Goal: Information Seeking & Learning: Learn about a topic

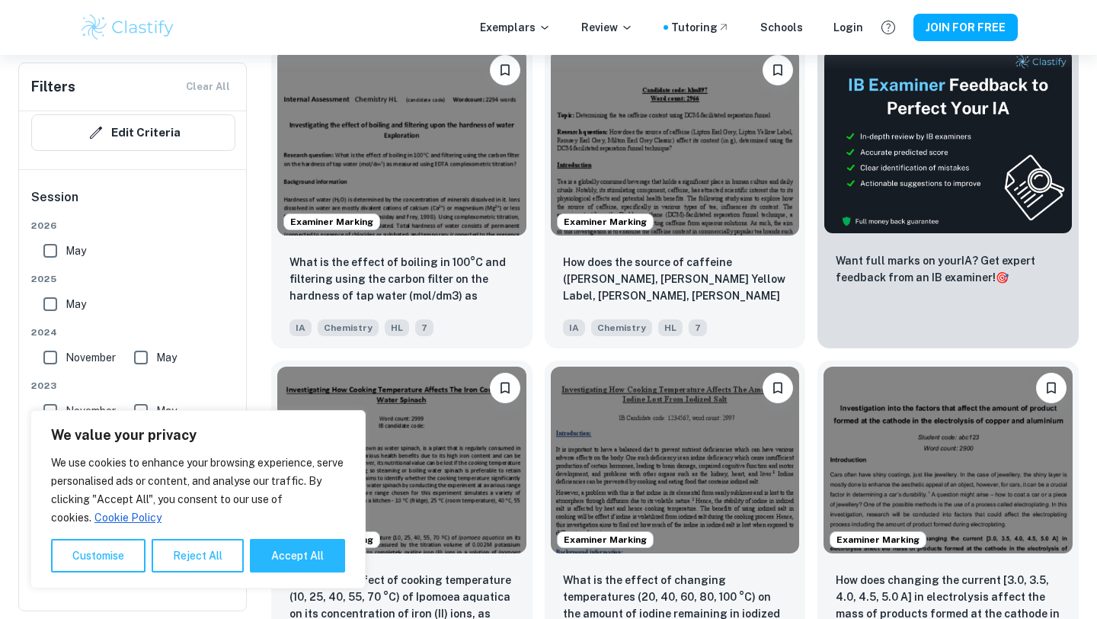
scroll to position [505, 0]
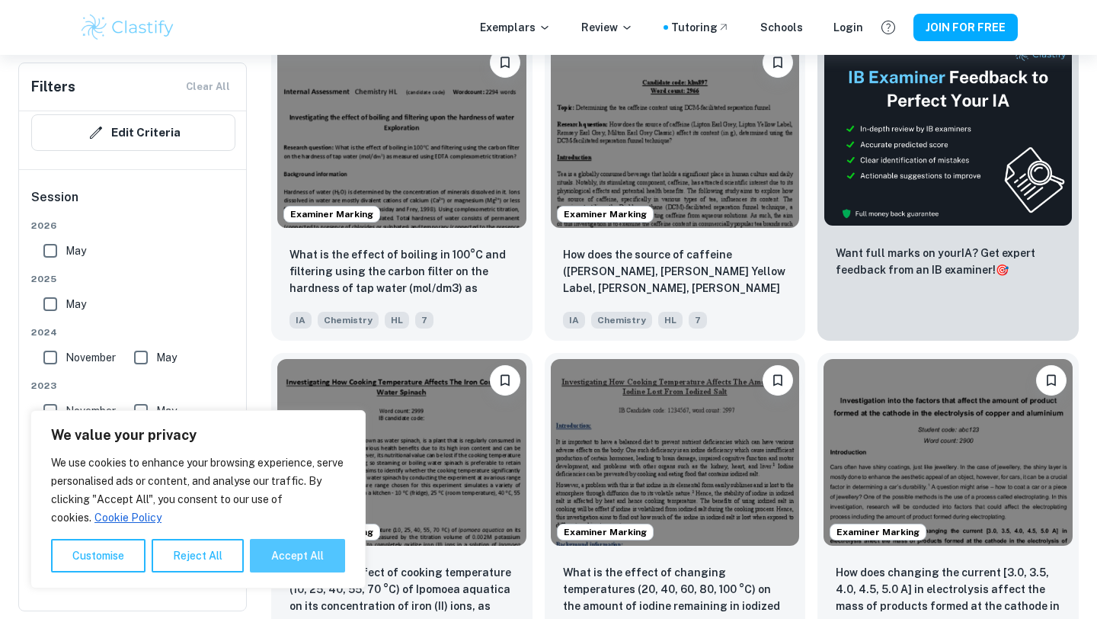
click at [279, 564] on button "Accept All" at bounding box center [297, 556] width 95 height 34
checkbox input "true"
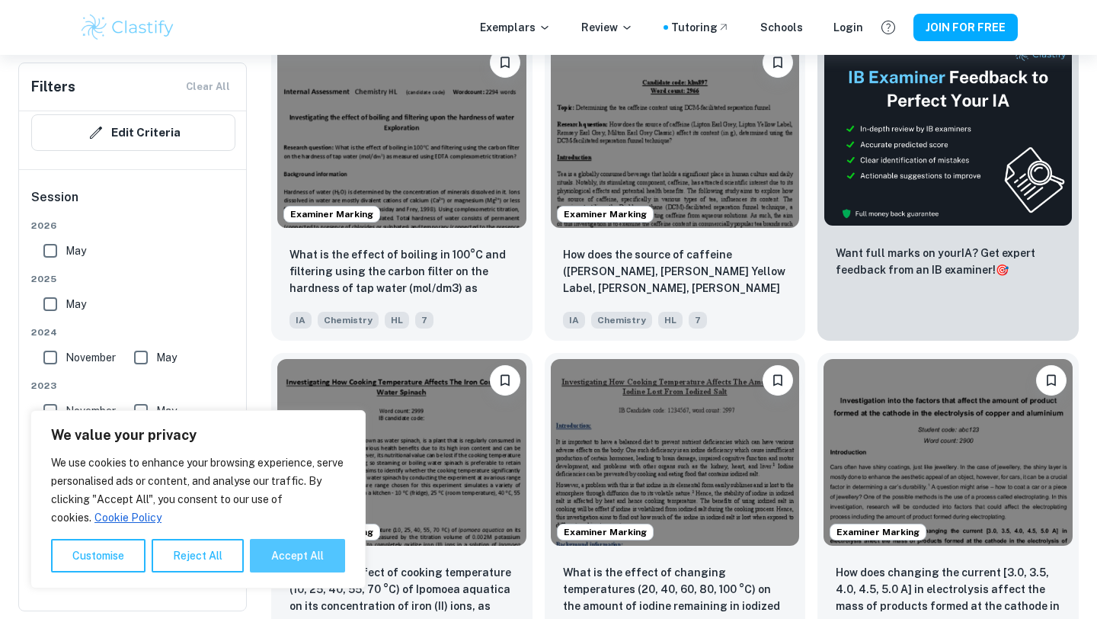
checkbox input "true"
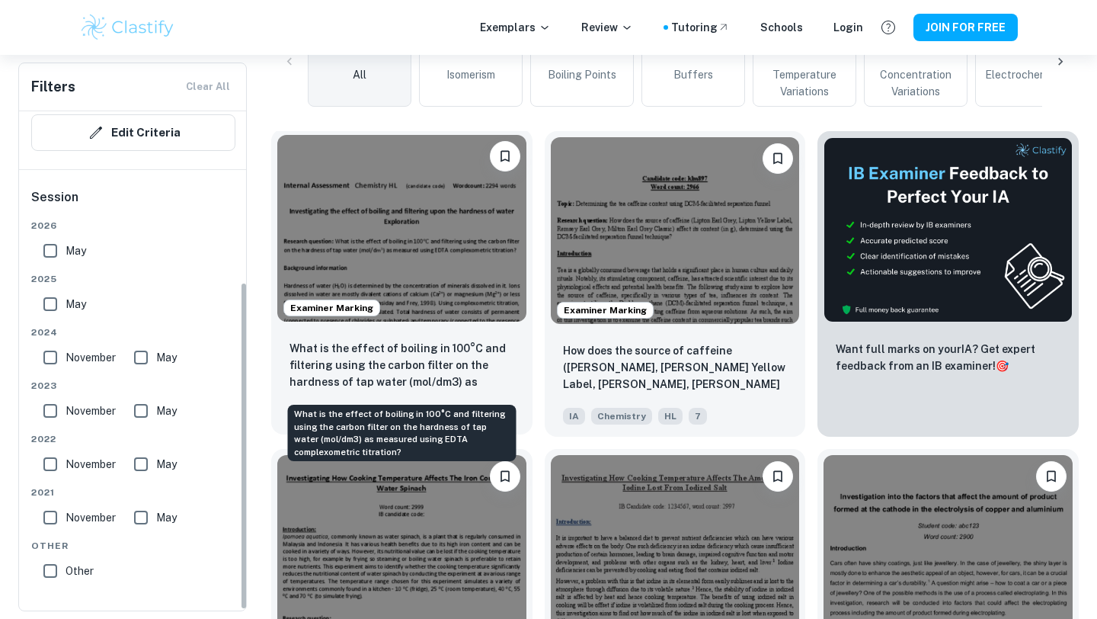
scroll to position [424, 0]
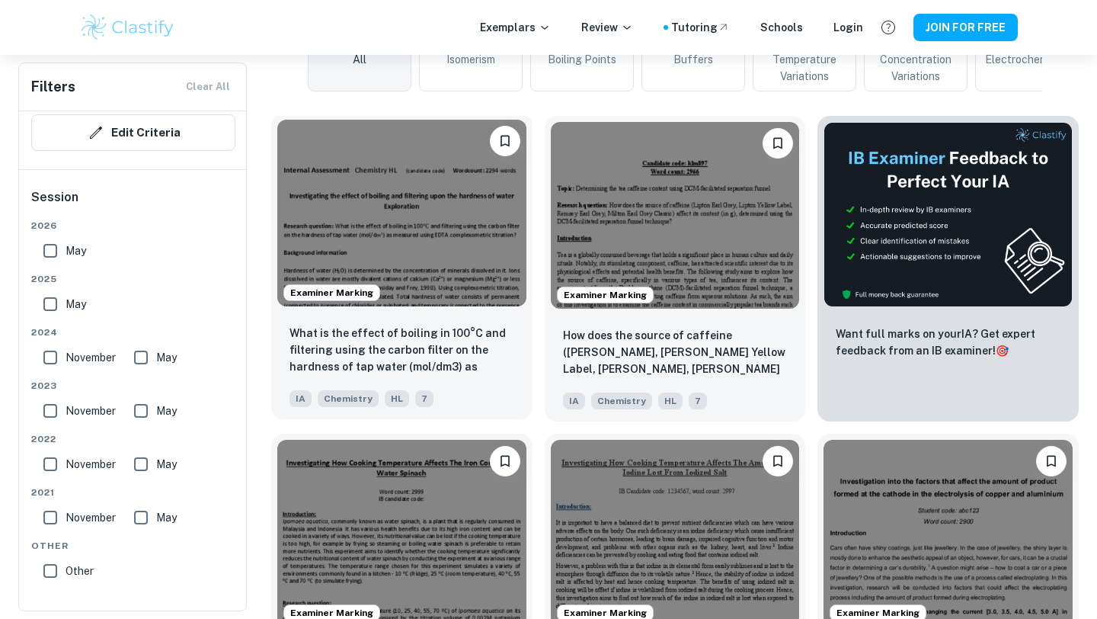
click at [450, 279] on img at bounding box center [401, 213] width 249 height 187
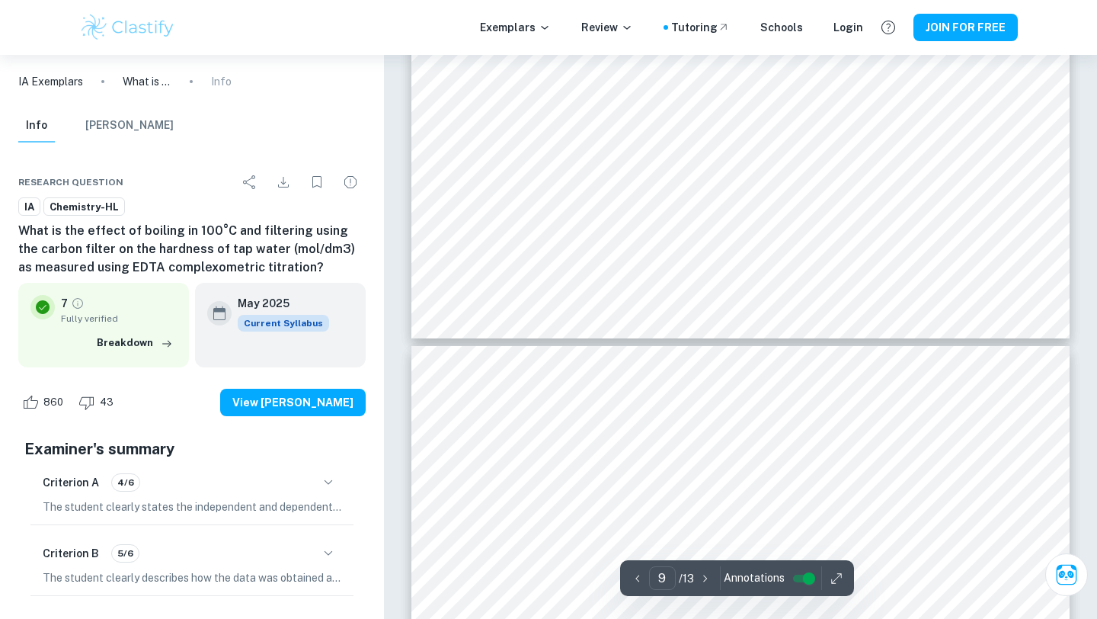
scroll to position [8486, 0]
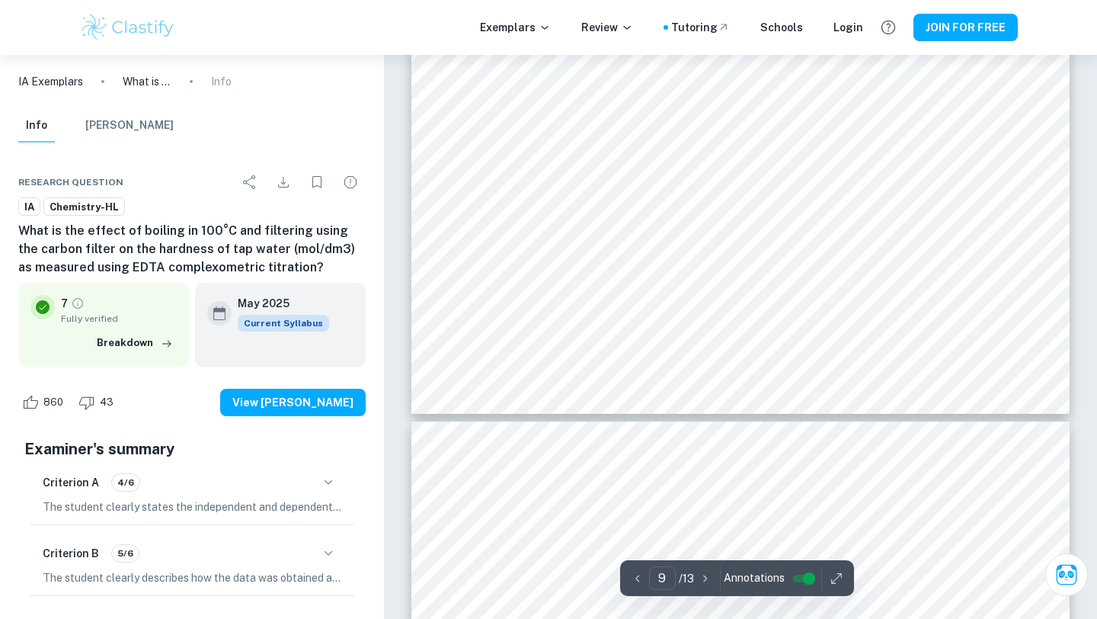
scroll to position [8473, 0]
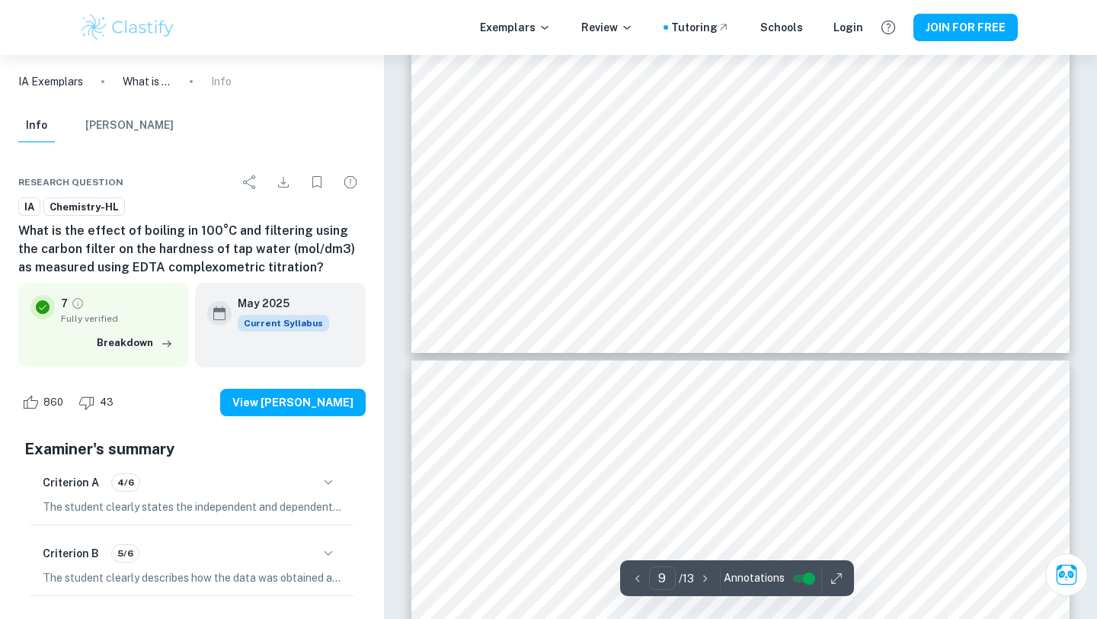
type input "10"
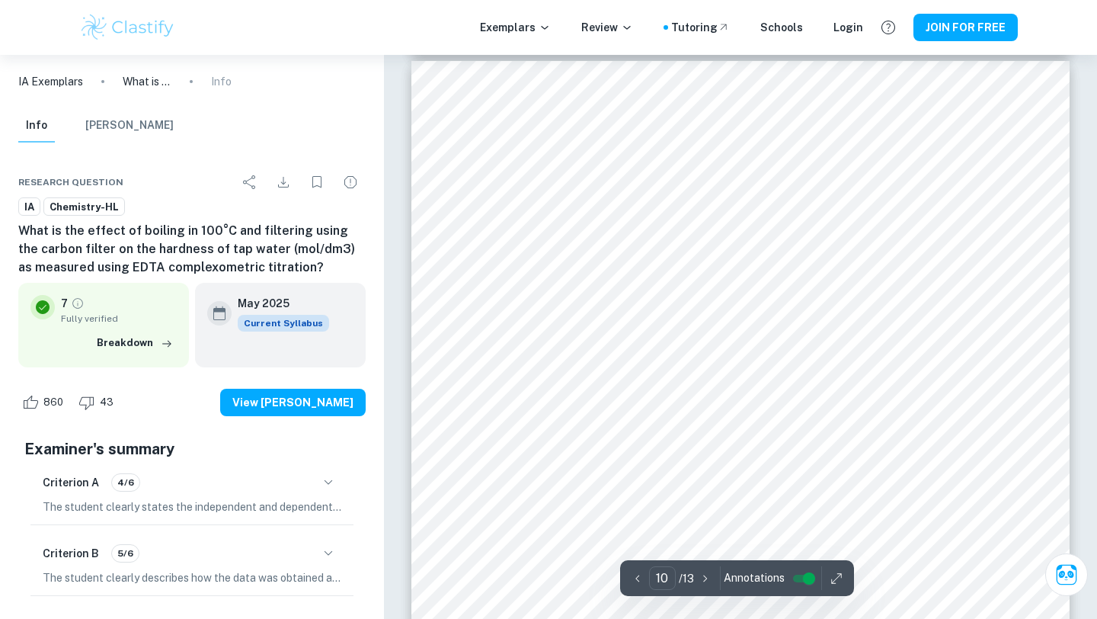
scroll to position [8609, 0]
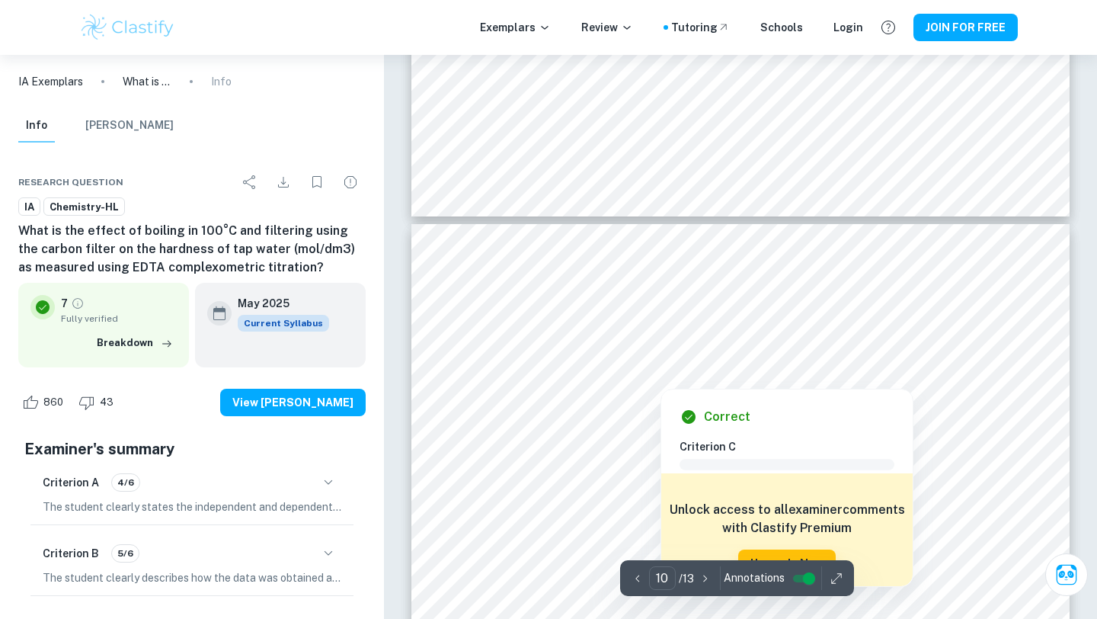
click at [668, 335] on div at bounding box center [740, 330] width 499 height 18
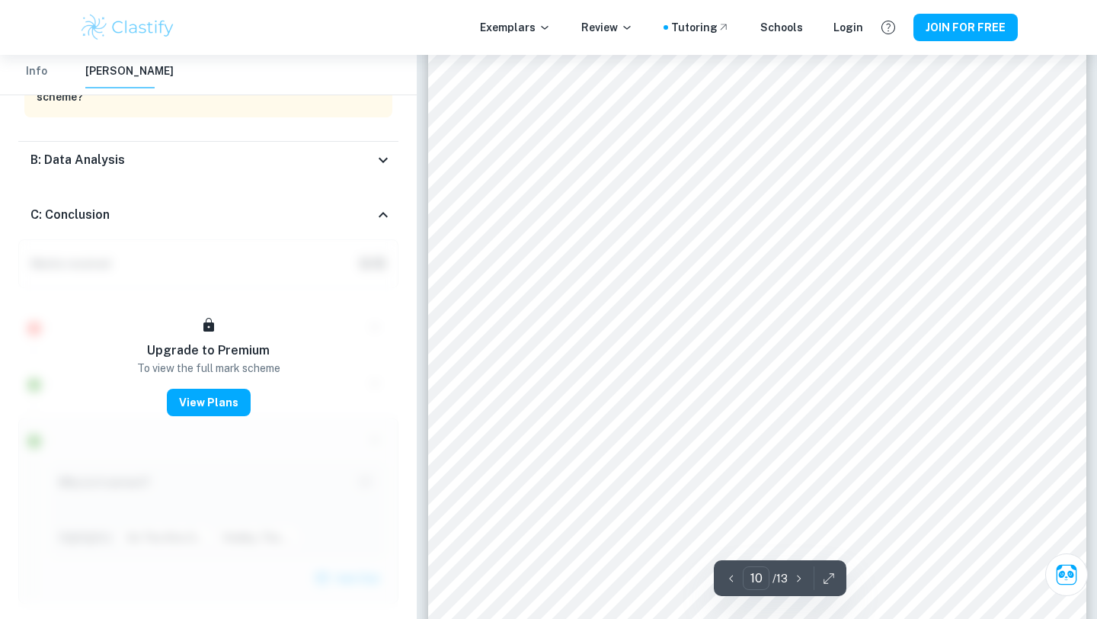
scroll to position [8456, 0]
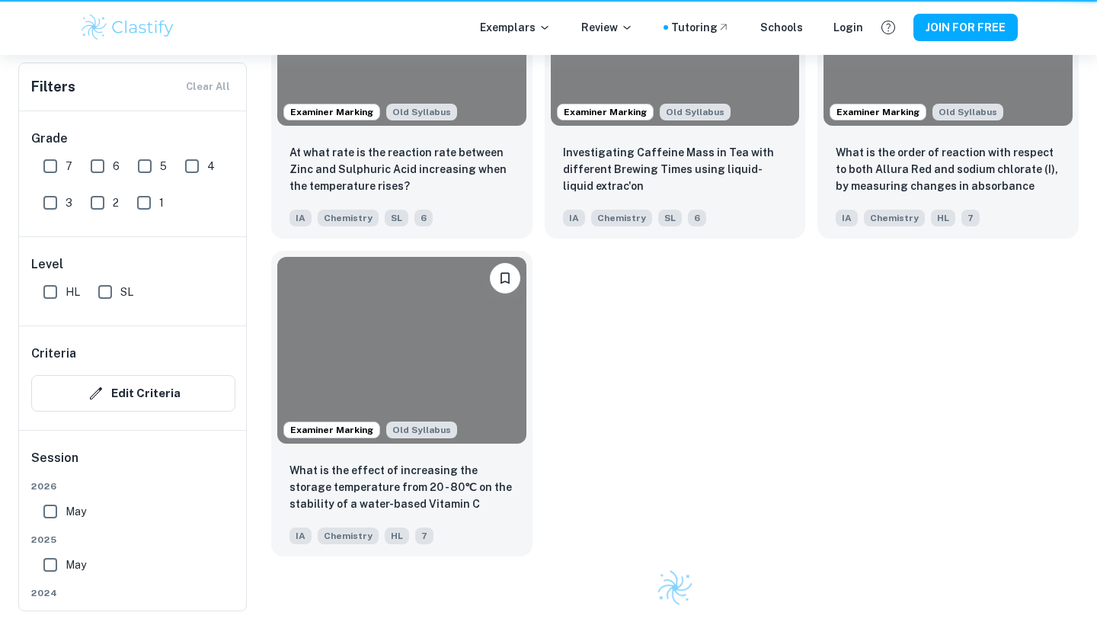
scroll to position [424, 0]
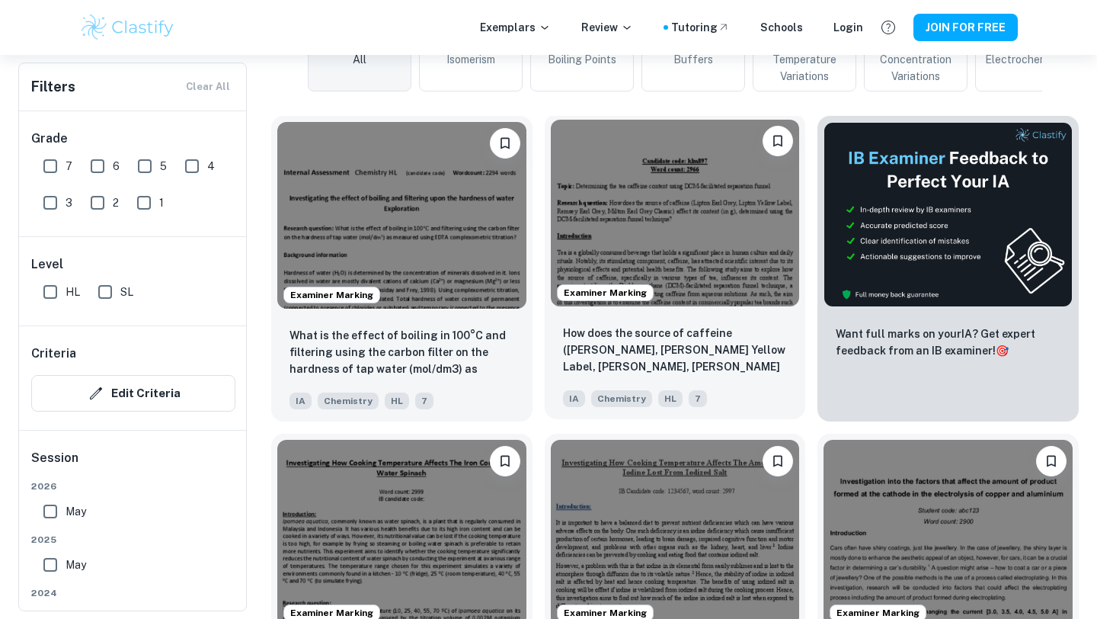
click at [655, 222] on img at bounding box center [675, 213] width 249 height 187
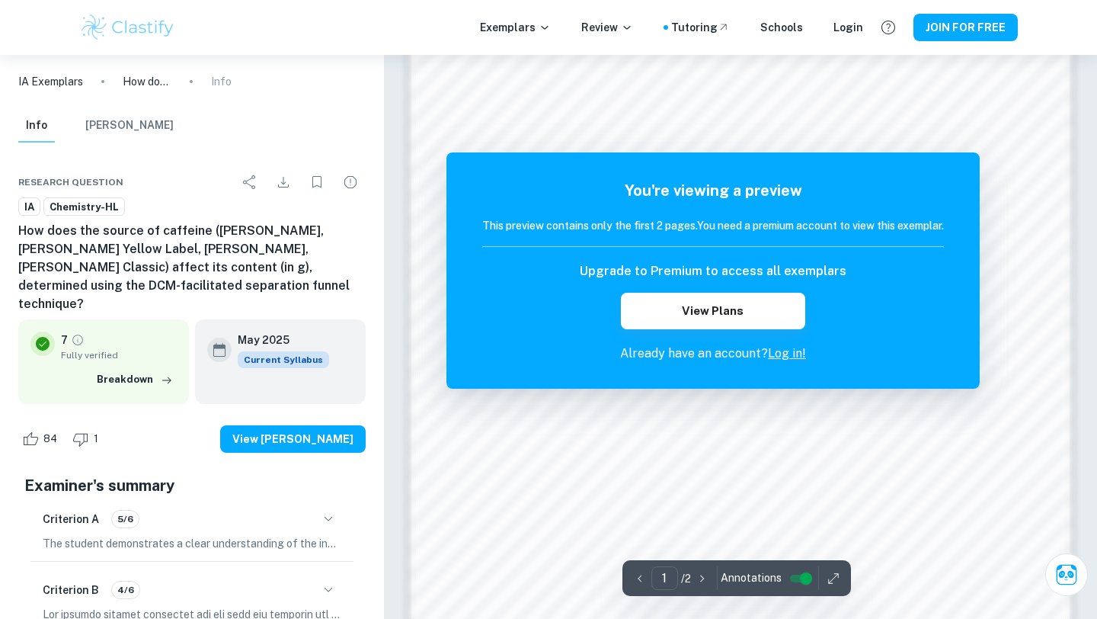
scroll to position [1232, 0]
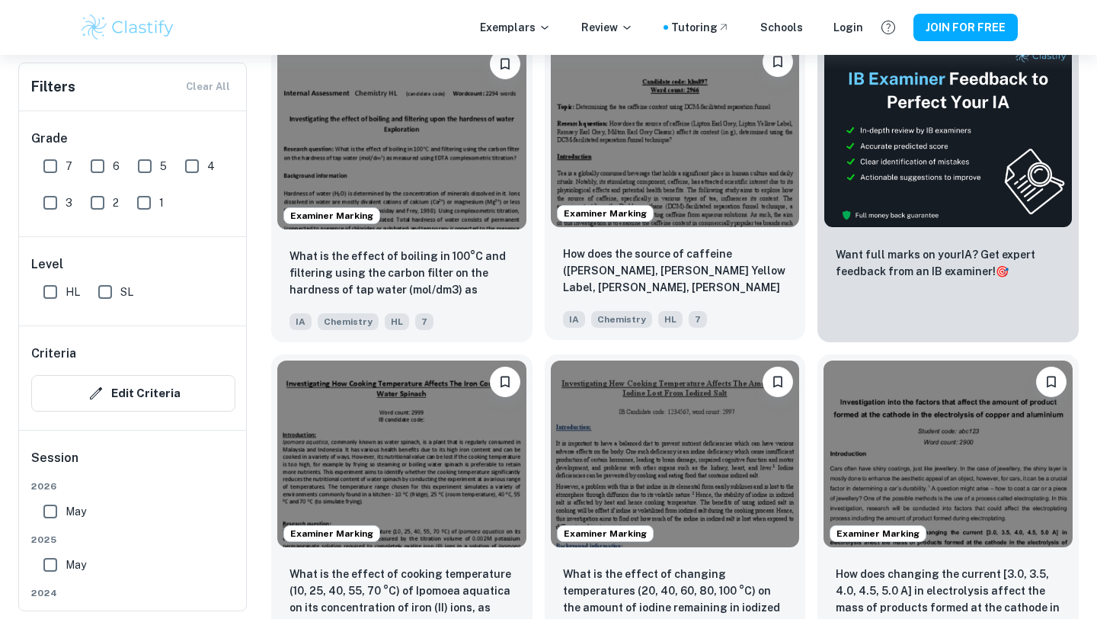
scroll to position [620, 0]
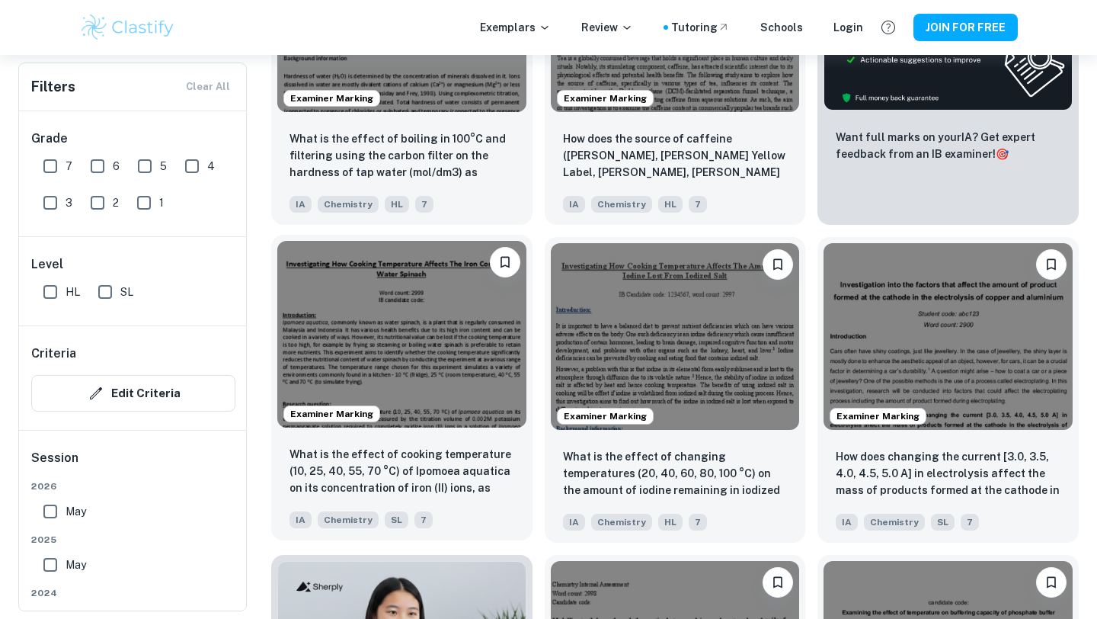
click at [429, 353] on img at bounding box center [401, 334] width 249 height 187
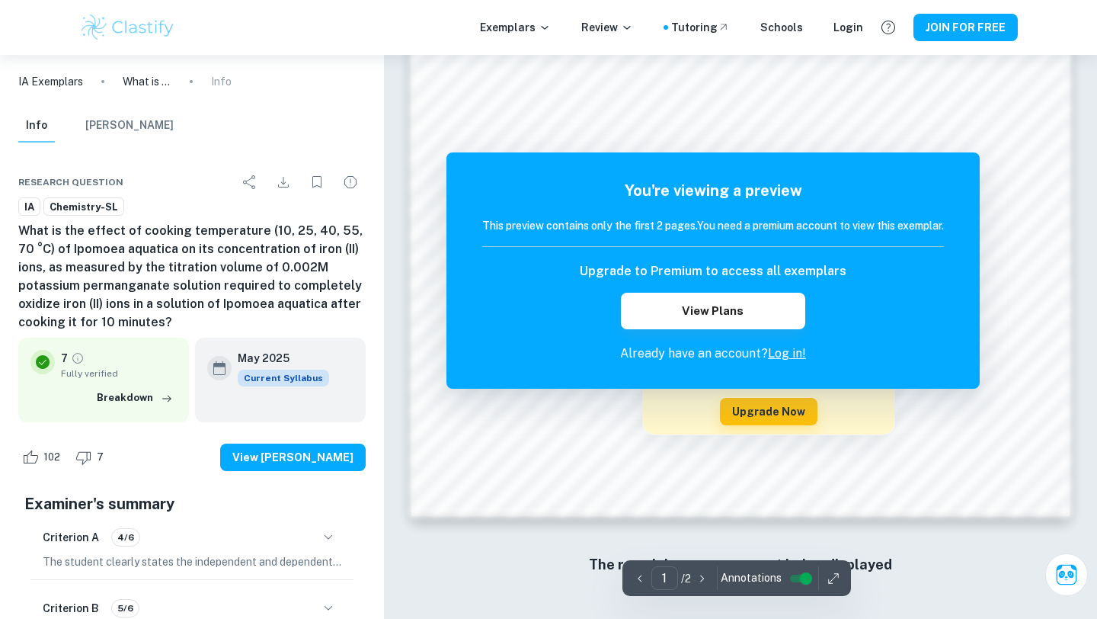
scroll to position [1268, 0]
